Goal: Task Accomplishment & Management: Use online tool/utility

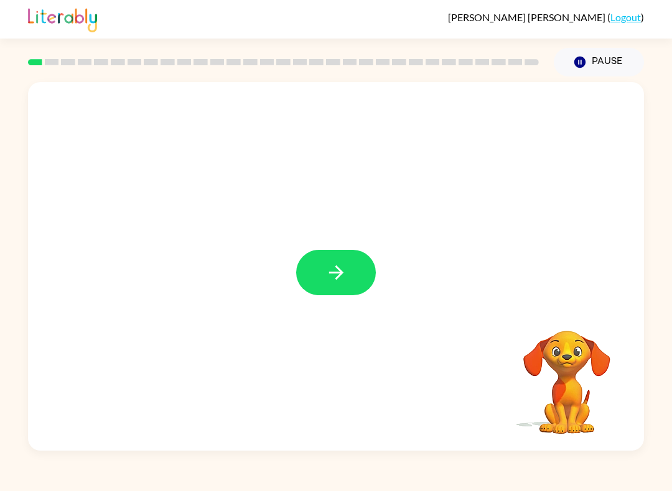
click at [337, 279] on icon "button" at bounding box center [335, 273] width 14 height 14
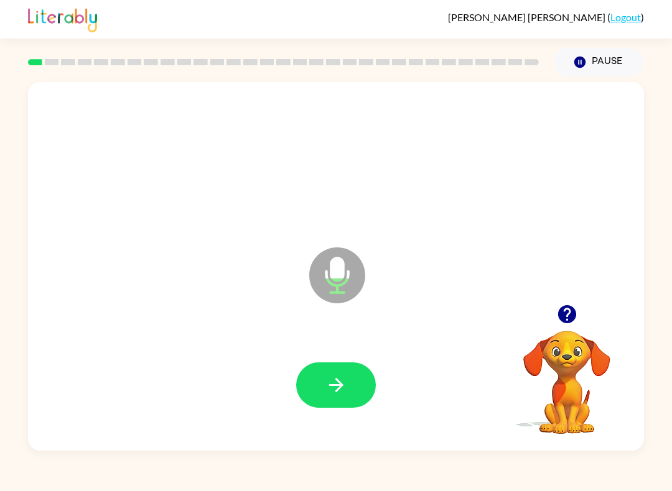
click at [345, 391] on icon "button" at bounding box center [336, 386] width 22 height 22
click at [332, 386] on icon "button" at bounding box center [335, 385] width 14 height 14
click at [336, 378] on icon "button" at bounding box center [336, 386] width 22 height 22
click at [358, 373] on button "button" at bounding box center [336, 385] width 80 height 45
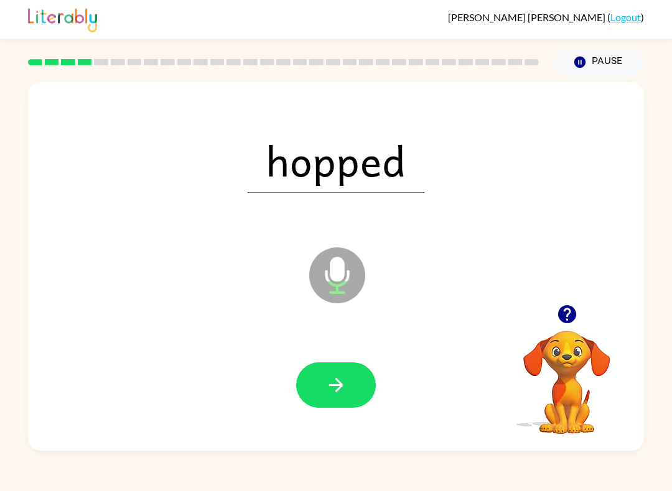
click at [345, 365] on button "button" at bounding box center [336, 385] width 80 height 45
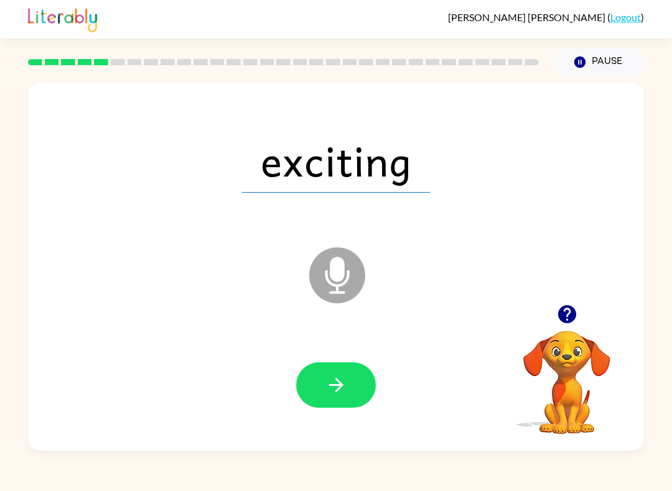
click at [358, 383] on button "button" at bounding box center [336, 385] width 80 height 45
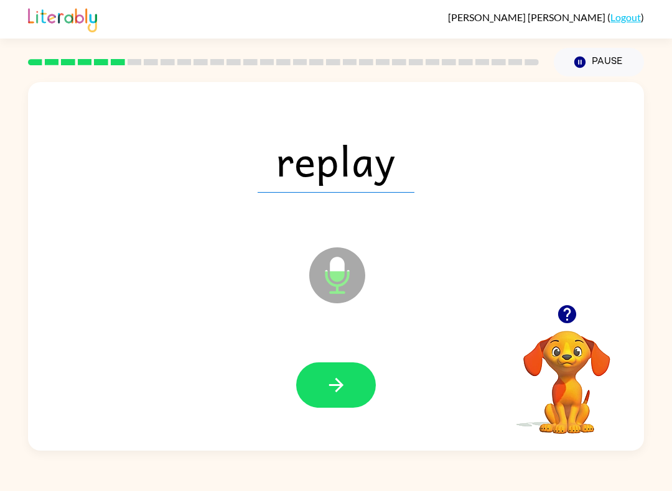
click at [330, 393] on icon "button" at bounding box center [336, 386] width 22 height 22
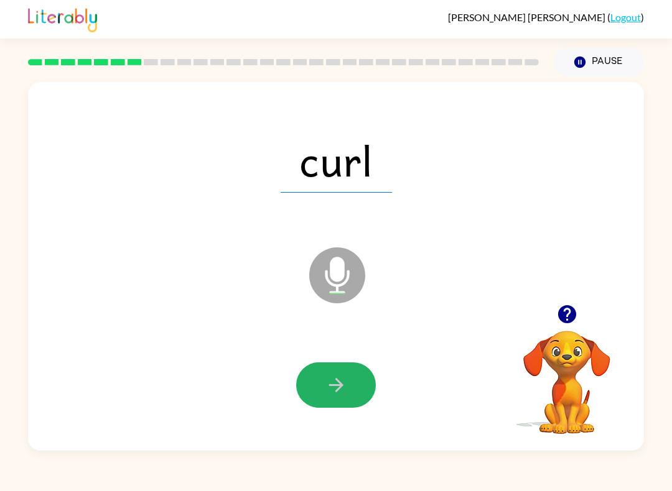
click at [350, 371] on button "button" at bounding box center [336, 385] width 80 height 45
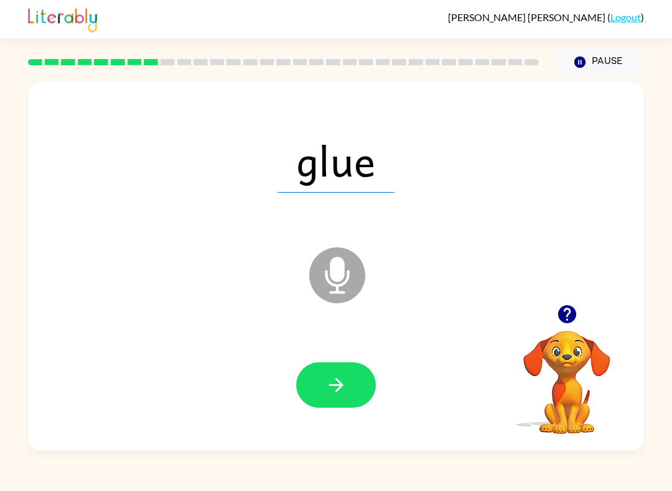
click at [339, 389] on icon "button" at bounding box center [335, 385] width 14 height 14
click at [337, 390] on icon "button" at bounding box center [335, 385] width 14 height 14
click at [342, 390] on icon "button" at bounding box center [336, 386] width 22 height 22
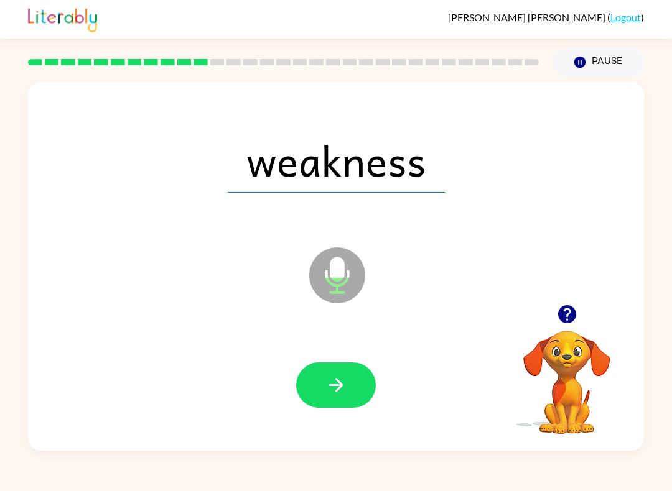
click at [343, 408] on button "button" at bounding box center [336, 385] width 80 height 45
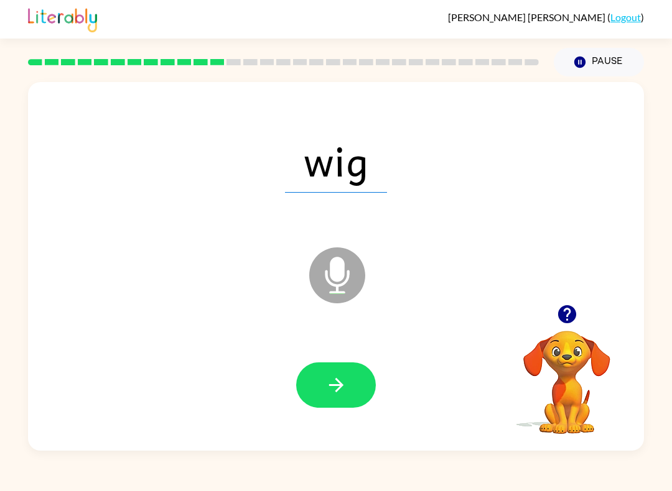
click at [345, 390] on icon "button" at bounding box center [336, 386] width 22 height 22
click at [337, 375] on icon "button" at bounding box center [336, 386] width 22 height 22
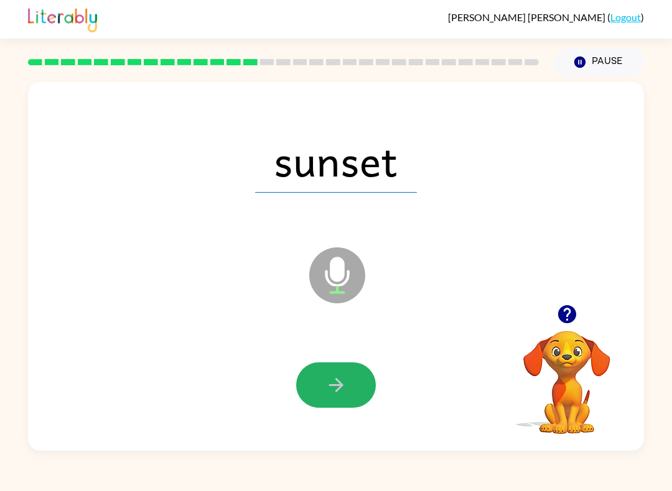
click at [356, 366] on button "button" at bounding box center [336, 385] width 80 height 45
click at [327, 370] on button "button" at bounding box center [336, 385] width 80 height 45
click at [340, 378] on icon "button" at bounding box center [336, 386] width 22 height 22
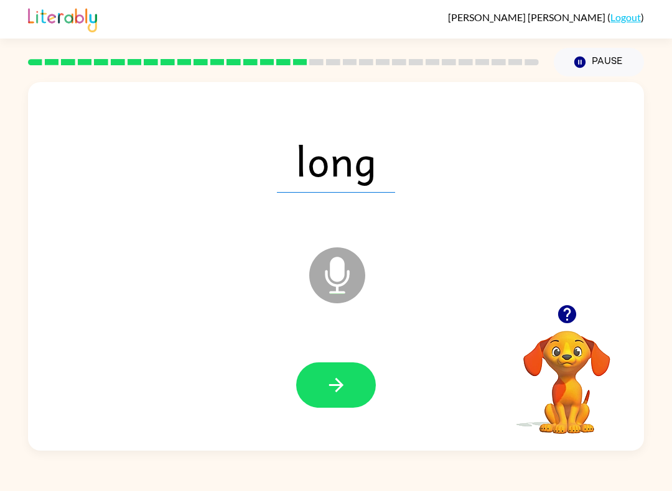
click at [325, 368] on button "button" at bounding box center [336, 385] width 80 height 45
click at [347, 384] on button "button" at bounding box center [336, 385] width 80 height 45
click at [335, 384] on icon "button" at bounding box center [336, 386] width 22 height 22
click at [350, 371] on button "button" at bounding box center [336, 385] width 80 height 45
click at [356, 381] on button "button" at bounding box center [336, 385] width 80 height 45
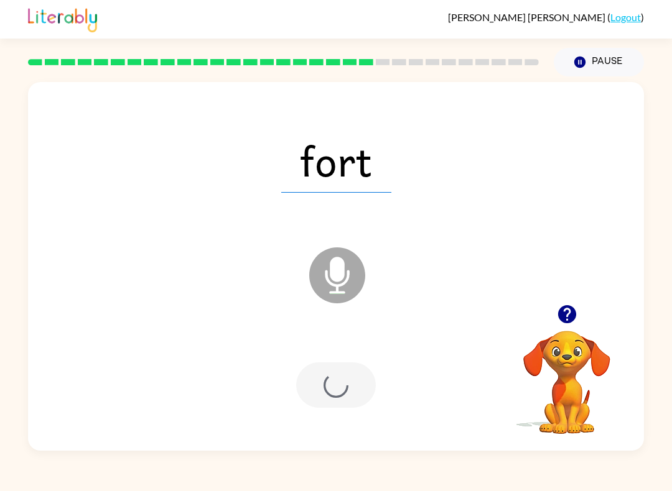
click at [356, 381] on div at bounding box center [336, 385] width 80 height 45
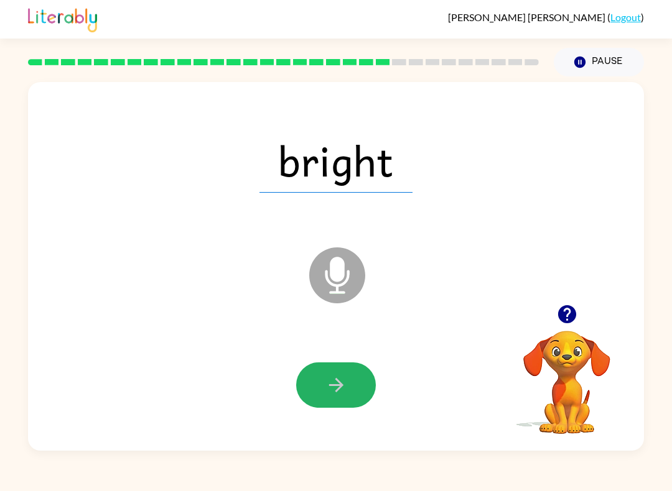
click at [323, 381] on button "button" at bounding box center [336, 385] width 80 height 45
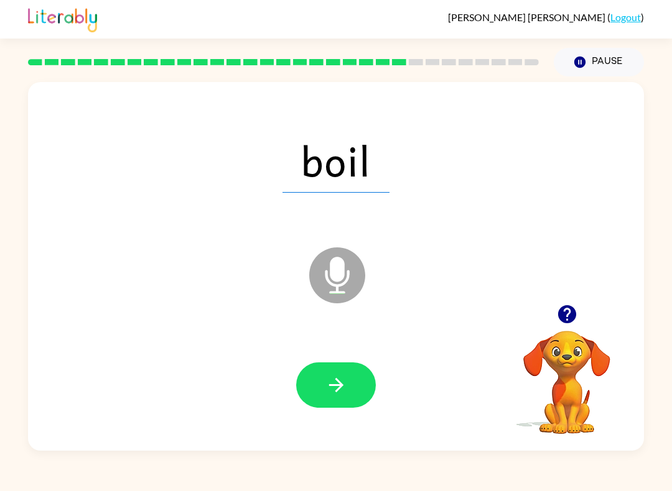
click at [344, 374] on button "button" at bounding box center [336, 385] width 80 height 45
click at [330, 380] on icon "button" at bounding box center [336, 386] width 22 height 22
click at [333, 381] on icon "button" at bounding box center [336, 386] width 22 height 22
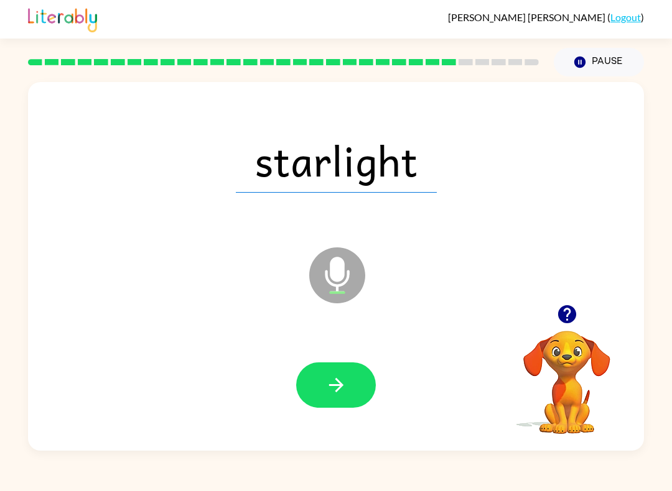
click at [327, 380] on icon "button" at bounding box center [336, 386] width 22 height 22
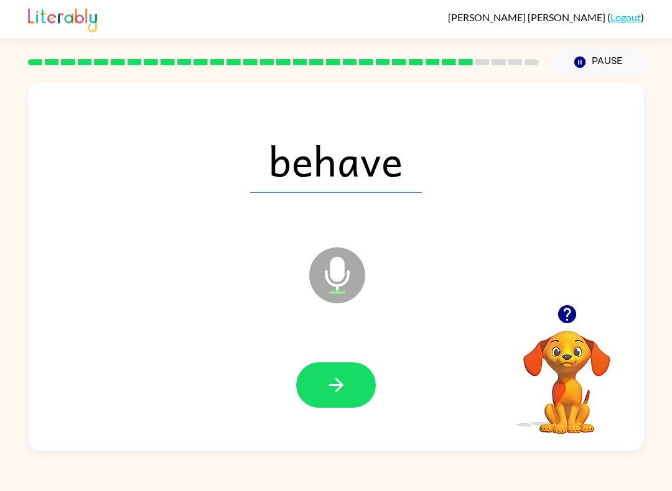
click at [320, 368] on button "button" at bounding box center [336, 385] width 80 height 45
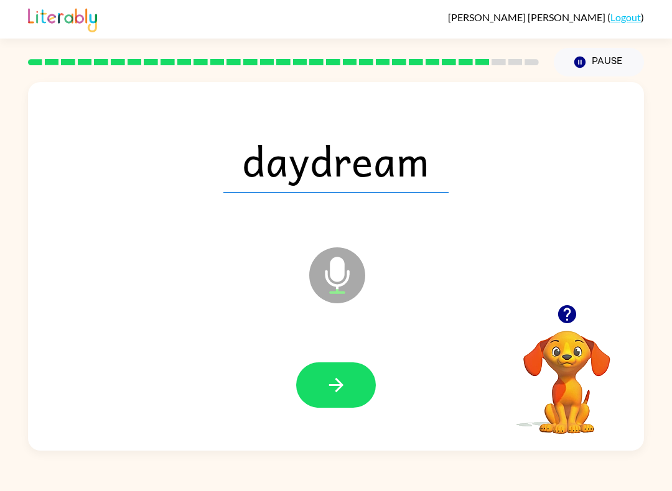
click at [337, 388] on icon "button" at bounding box center [336, 386] width 22 height 22
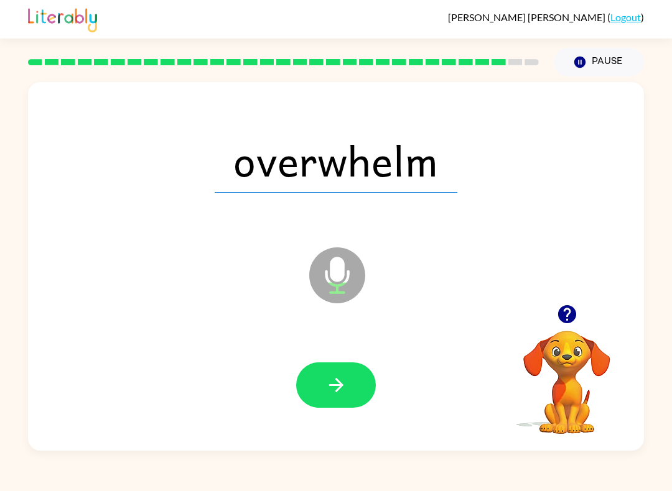
click at [319, 382] on button "button" at bounding box center [336, 385] width 80 height 45
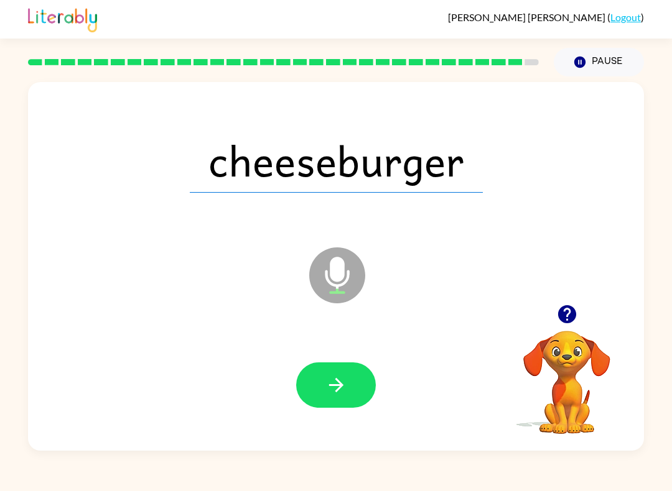
click at [323, 381] on button "button" at bounding box center [336, 385] width 80 height 45
